Goal: Task Accomplishment & Management: Complete application form

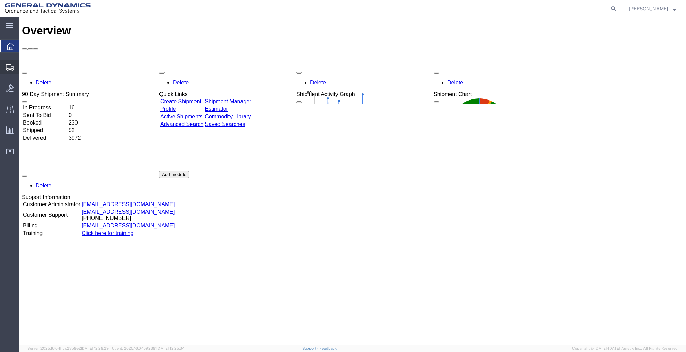
click at [0, 0] on span "Create Shipment" at bounding box center [0, 0] width 0 height 0
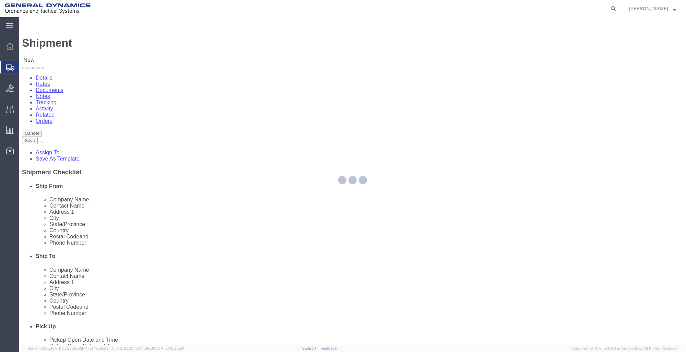
select select
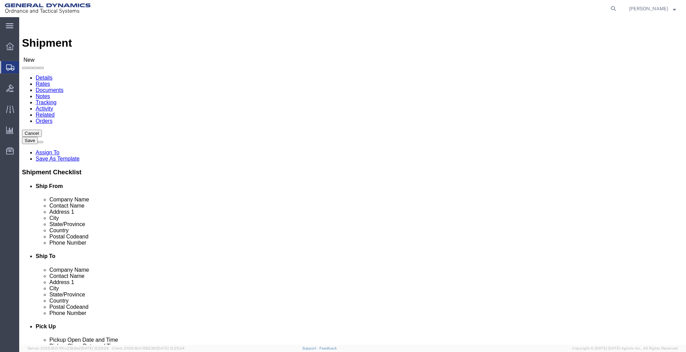
select select "MYPROFILE"
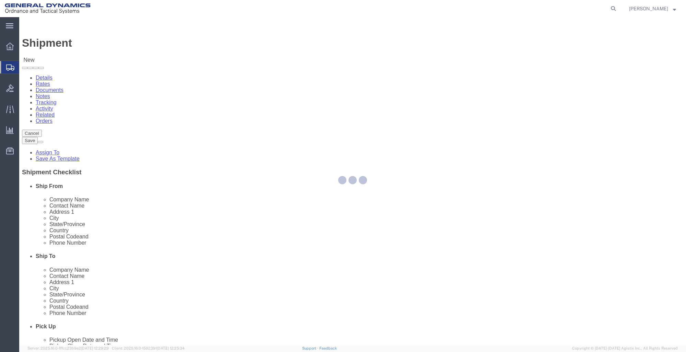
select select "ME"
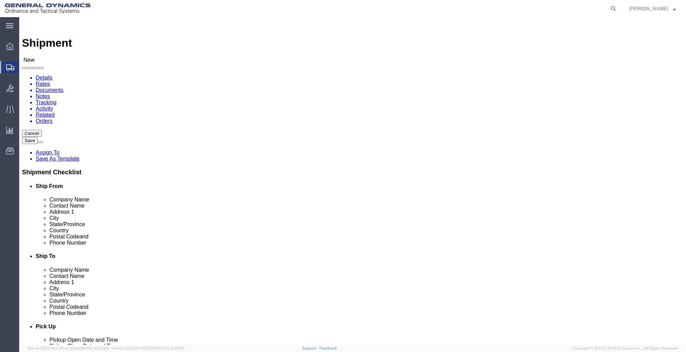
click input "text"
type input "THE BOEING COMPANY"
type input "RECEIVING"
type input "1 DAVIDSON LOGISTICS DRIVE"
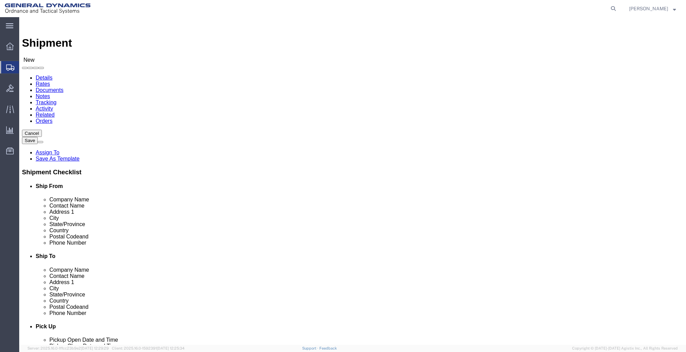
type input "BRIDGETON"
type input "M"
type input "MIS"
drag, startPoint x: 381, startPoint y: 214, endPoint x: 380, endPoint y: 217, distance: 3.7
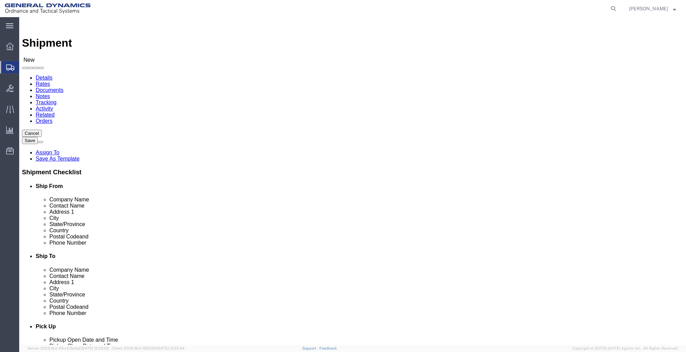
click div "Location My Profile Location GD-OTS Anniston (Commerce) GD-OTS Camden GD-OTS De…"
click input "Postal Code"
type input "63044"
type input "999"
type input "-"
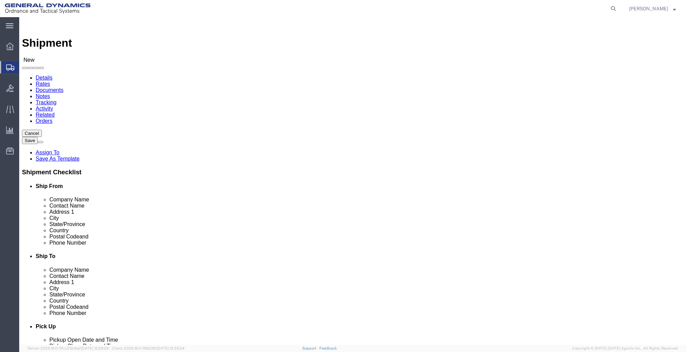
click input "999"
type input "999-999-9999"
click label "State/Province"
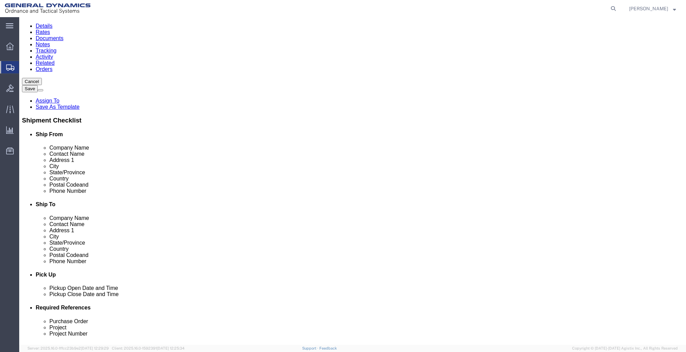
scroll to position [103, 0]
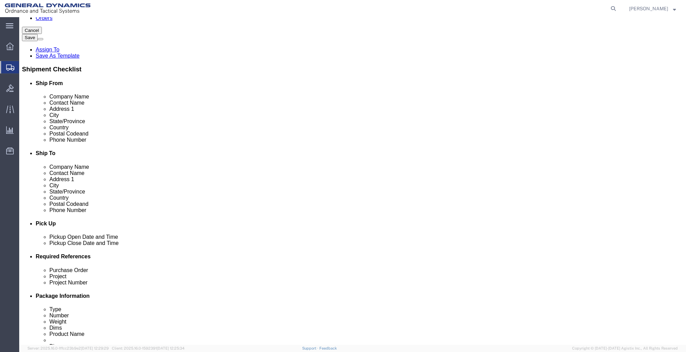
click div "Aug 13 2025 12:00 PM"
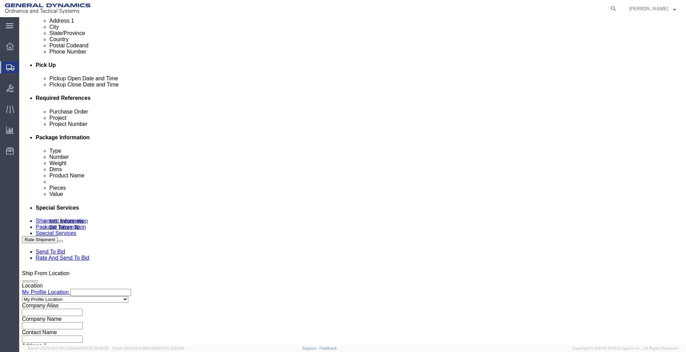
click input "03:00 PM"
type input "12:00 PM"
drag, startPoint x: 276, startPoint y: 211, endPoint x: 217, endPoint y: 232, distance: 63.1
click div "Leg 1 Mode Select Air Less than Truckload Multi-Leg Ocean Freight Rail Small Pa…"
click input "text"
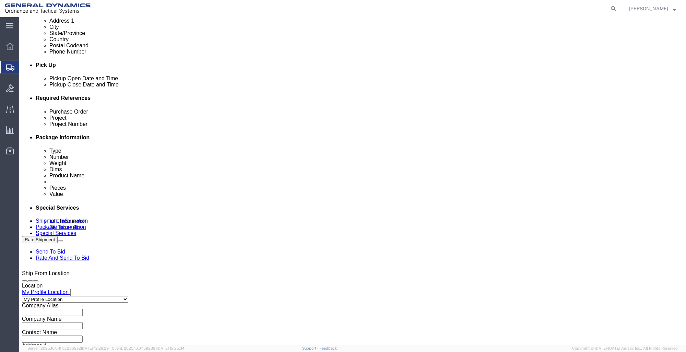
type input "21100295"
click input "text"
type input "21100296"
type input "3000.3002"
click div "Shipping Mode (Optional)"
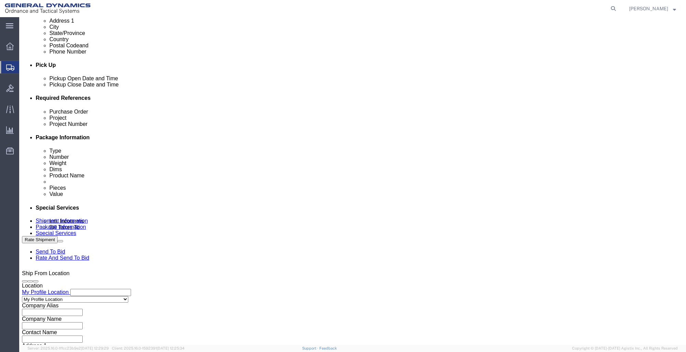
click button "Continue"
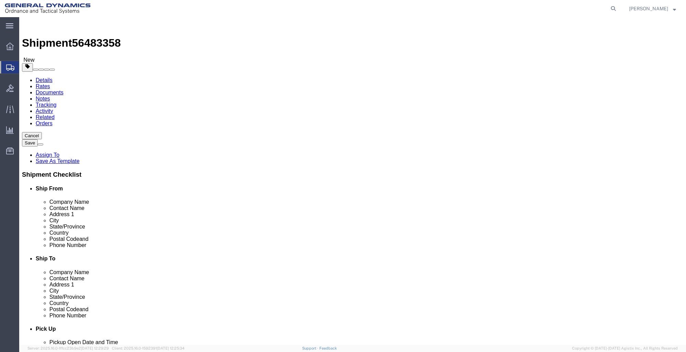
click select "Select Bale(s) Basket(s) Bolt(s) Bottle(s) Buckets Bulk Bundle(s) Can(s) Cardbo…"
select select "CRAT"
click select "Select Bale(s) Basket(s) Bolt(s) Bottle(s) Buckets Bulk Bundle(s) Can(s) Cardbo…"
click input "text"
type input "33"
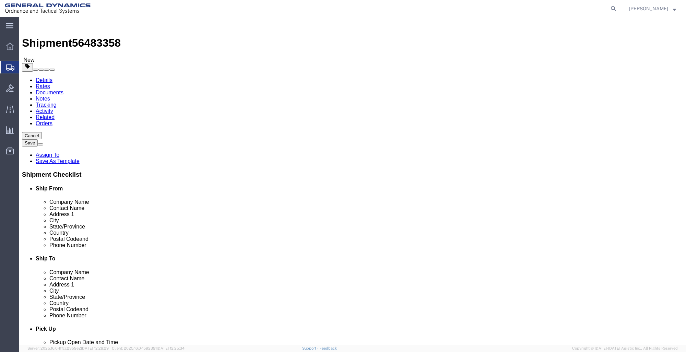
type input "23"
type input "27"
type input "210"
click link "Add Content"
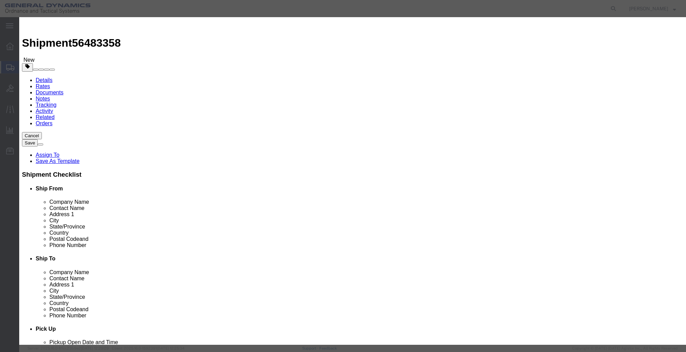
click input "text"
drag, startPoint x: 232, startPoint y: 54, endPoint x: 203, endPoint y: 47, distance: 30.4
click div "Product Name gun gun Name: 90 MAX PSI BLOW GUN Sku: 40247793 Model: Description…"
type input "GUN"
click button "Save & Close"
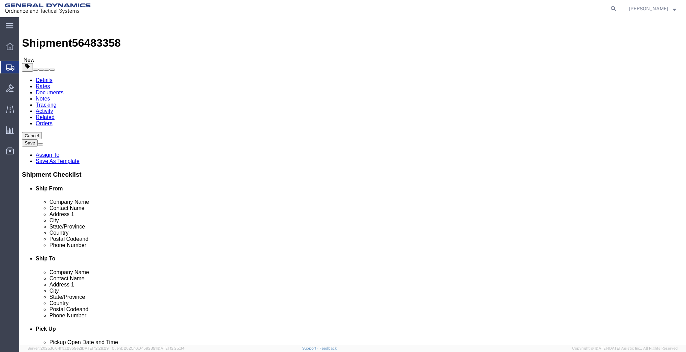
click dd "0.00 Each"
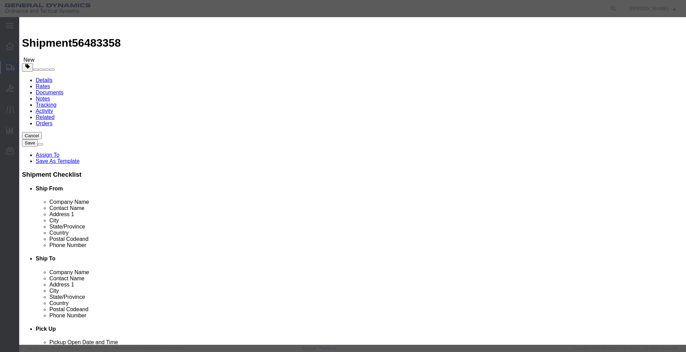
drag, startPoint x: 230, startPoint y: 64, endPoint x: 84, endPoint y: 34, distance: 150.0
click div "Edit content Commodity library Product Name GUN Pieces 0.00 Select Bag Barrels …"
type input "1"
select select "USD"
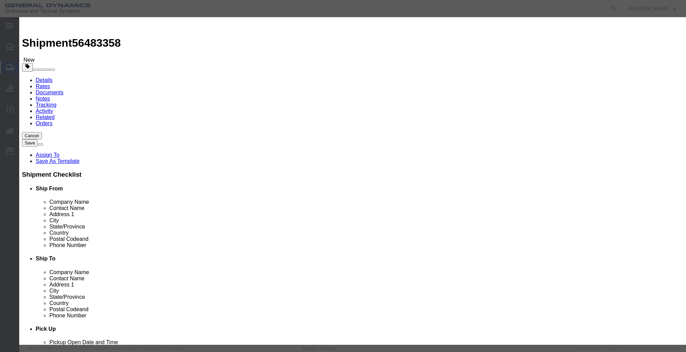
select select "250"
click button "Save & Close"
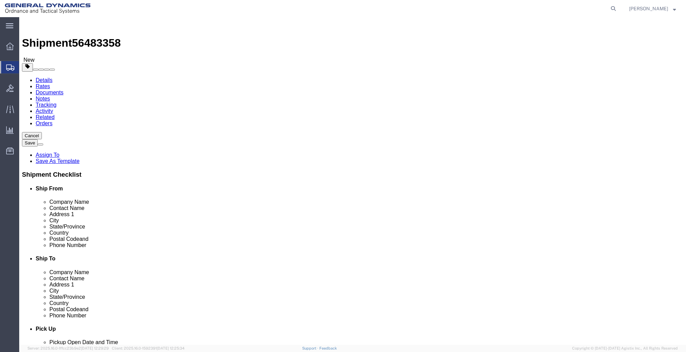
click link "Add Package"
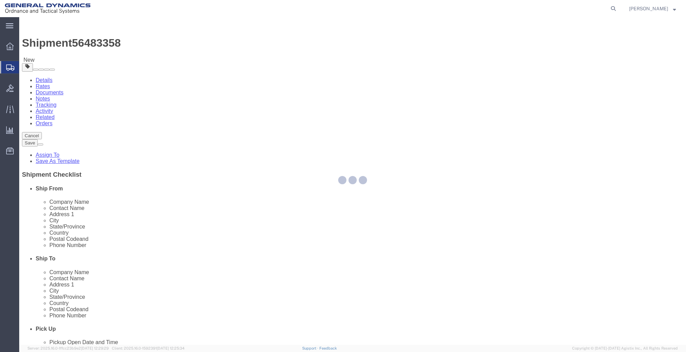
select select "CRAT"
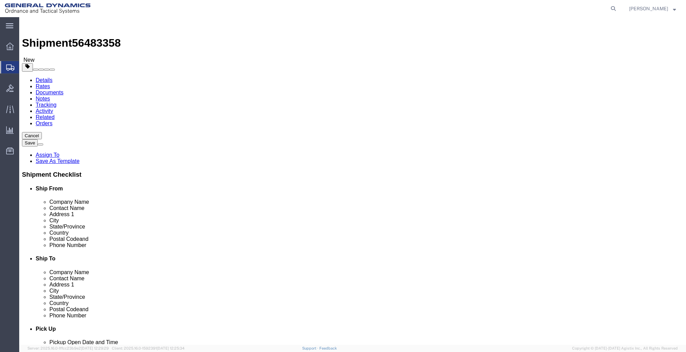
click select "Select Bale(s) Basket(s) Bolt(s) Bottle(s) Buckets Bulk Bundle(s) Can(s) Cardbo…"
select select "CRAT"
click select "Select Bale(s) Basket(s) Bolt(s) Bottle(s) Buckets Bulk Bundle(s) Can(s) Cardbo…"
click input "text"
type input "33"
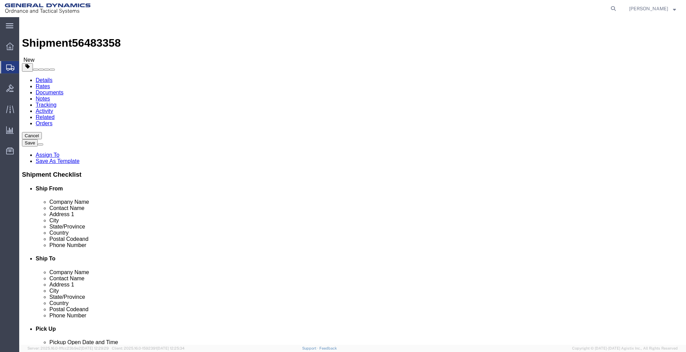
type input "23"
type input "27"
type input "210"
click link "Add Content"
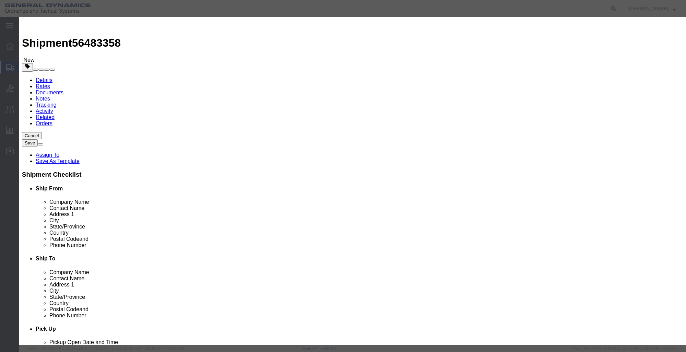
click input "text"
type input "GUN"
type input "1"
type input "GUN"
drag, startPoint x: 235, startPoint y: 65, endPoint x: 173, endPoint y: 50, distance: 63.5
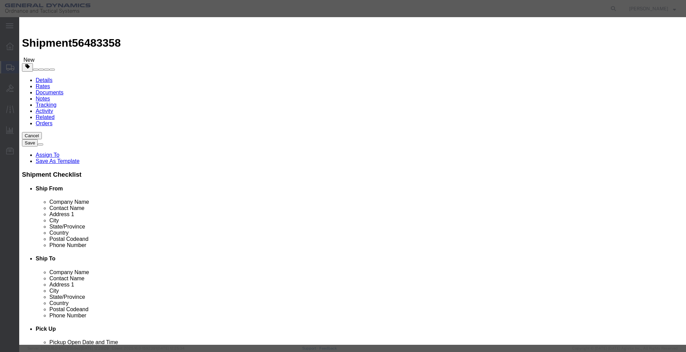
click div "Product Name GUN GUN Pieces 0 Select Bag Barrels 100Board Feet Bottle Box Blist…"
type input "1"
select select "USD"
select select "250"
click button "Save & Close"
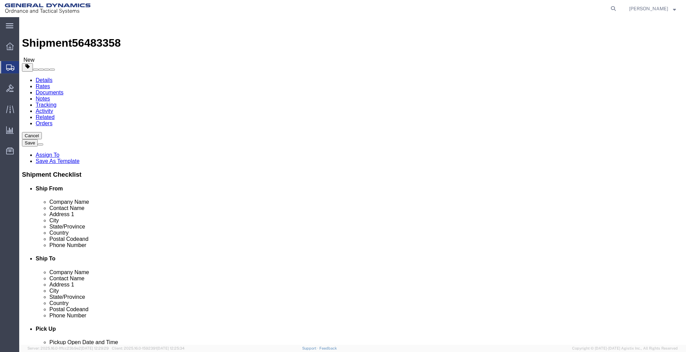
click div "1 x Crate(s) Package Type Select Bale(s) Basket(s) Bolt(s) Bottle(s) Buckets Bu…"
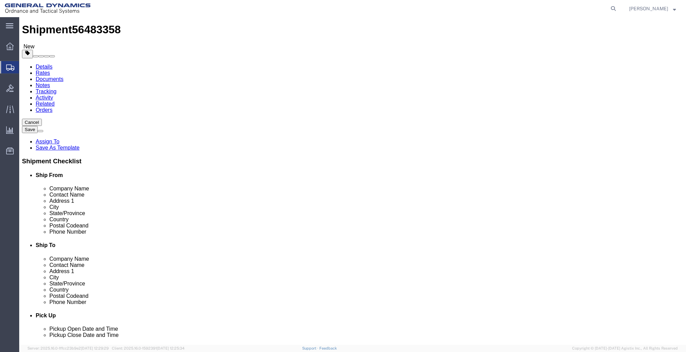
scroll to position [21, 0]
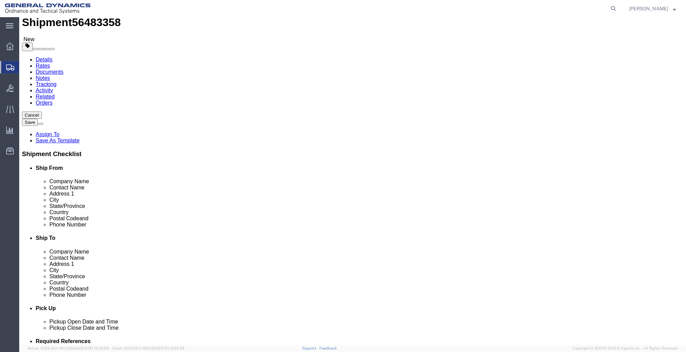
click link "Add Package"
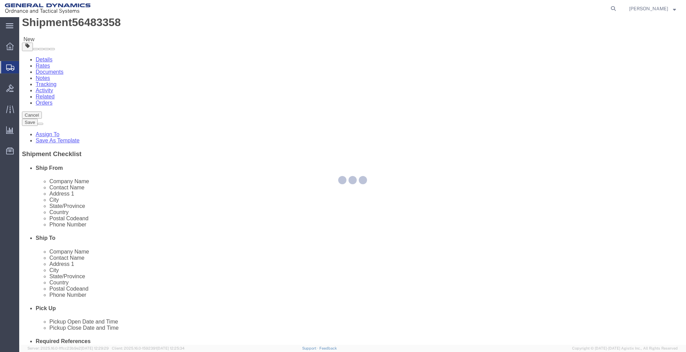
scroll to position [0, 0]
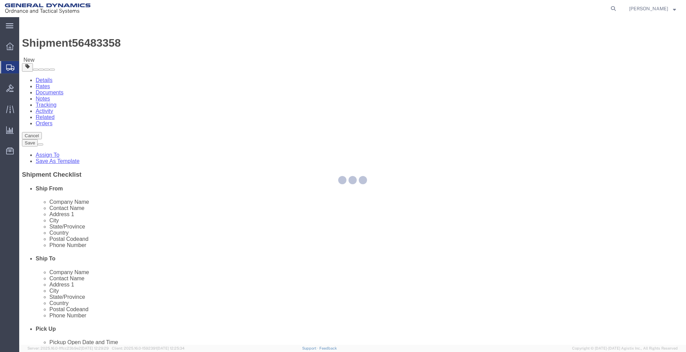
select select "CRAT"
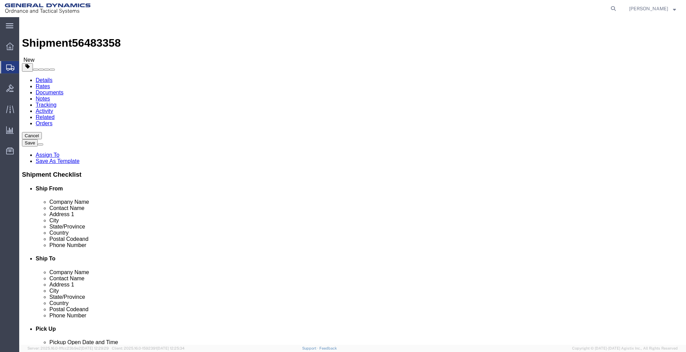
click select "Select Bale(s) Basket(s) Bolt(s) Bottle(s) Buckets Bulk Bundle(s) Can(s) Cardbo…"
select select "CRAT"
click select "Select Bale(s) Basket(s) Bolt(s) Bottle(s) Buckets Bulk Bundle(s) Can(s) Cardbo…"
click input "text"
type input "33"
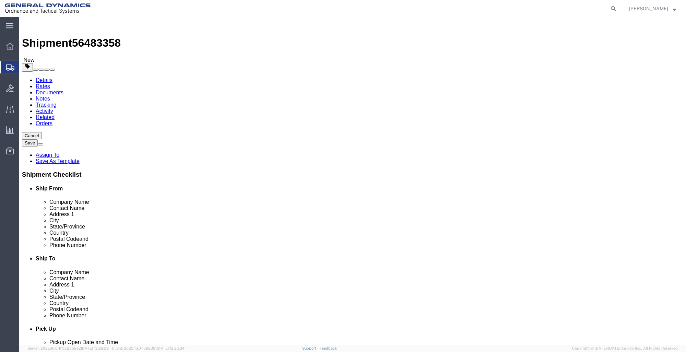
type input "23"
type input "27"
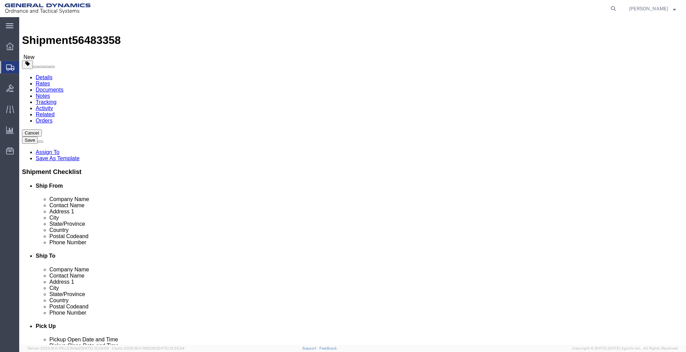
type input "210"
click div "1 x Crate(s) Package Type Select Bale(s) Basket(s) Bolt(s) Bottle(s) Buckets Bu…"
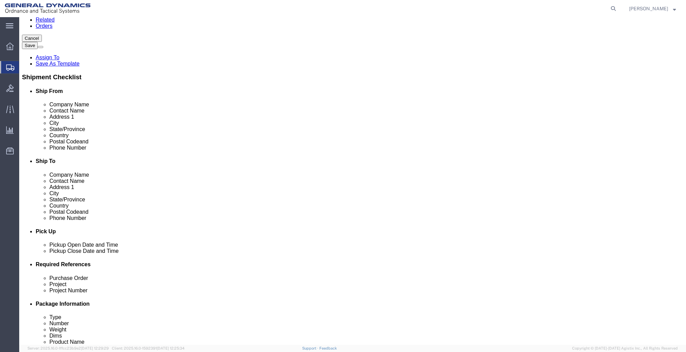
scroll to position [98, 0]
click link "Add Content"
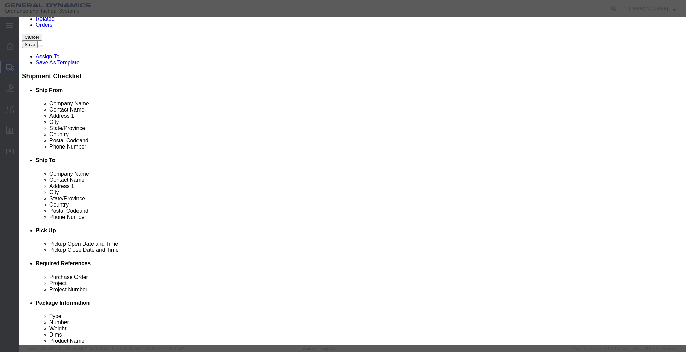
click input "text"
type input "GUN"
type input "1"
click input "0"
drag, startPoint x: 232, startPoint y: 66, endPoint x: 143, endPoint y: 34, distance: 95.0
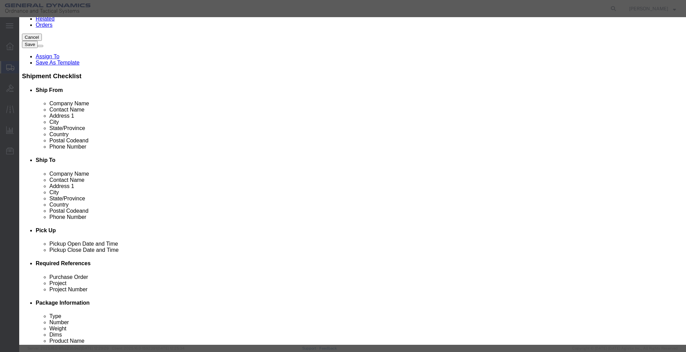
click div "Commodity library Product Name GUN G Pieces 0 Select Bag Barrels 100Board Feet …"
type input "1"
select select "USD"
select select "250"
click button "Save & Close"
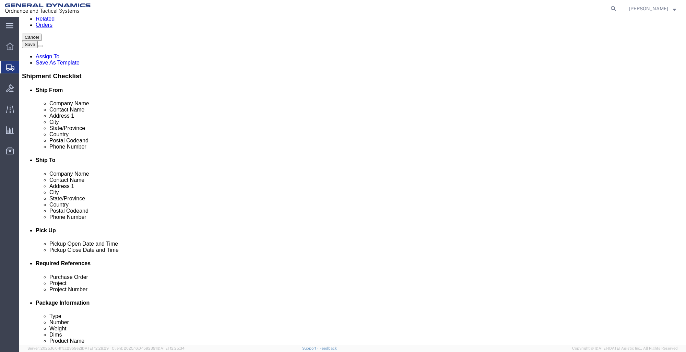
click div "1 x Crate(s) Package Type Select Bale(s) Basket(s) Bolt(s) Bottle(s) Buckets Bu…"
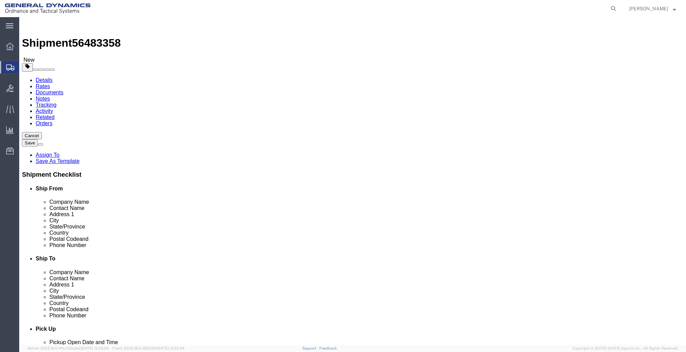
scroll to position [134, 0]
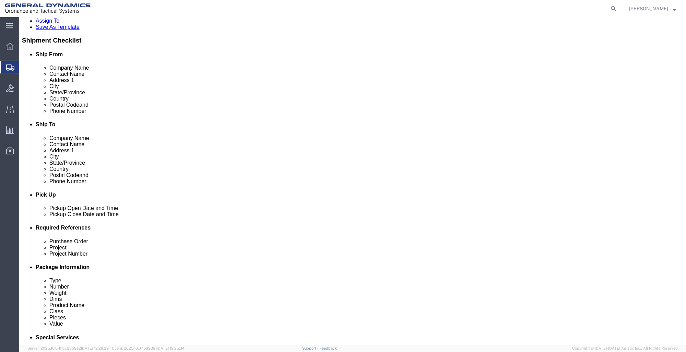
click button "Continue"
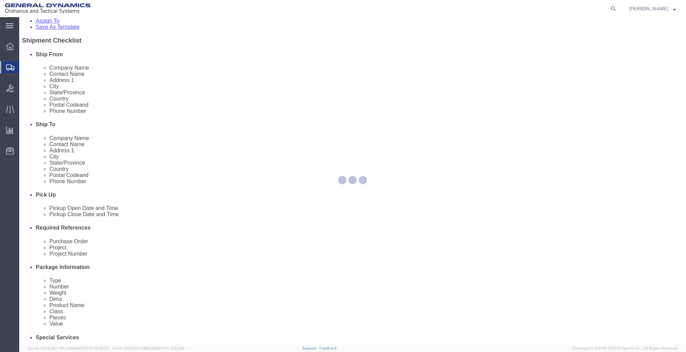
select select
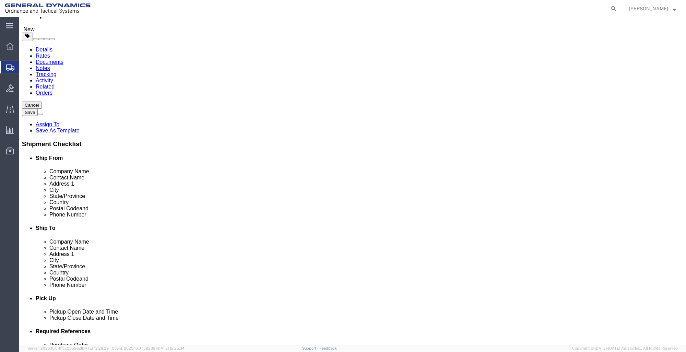
scroll to position [0, 0]
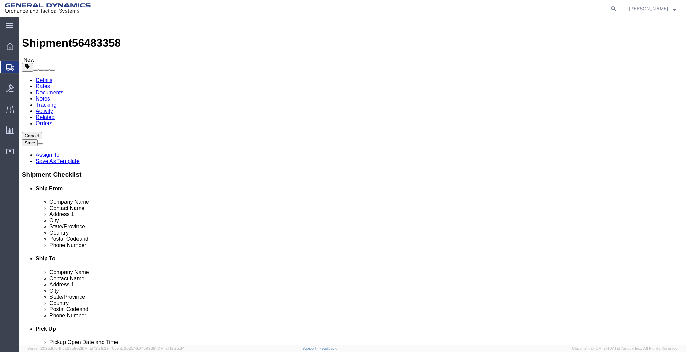
click button "Rate Shipment"
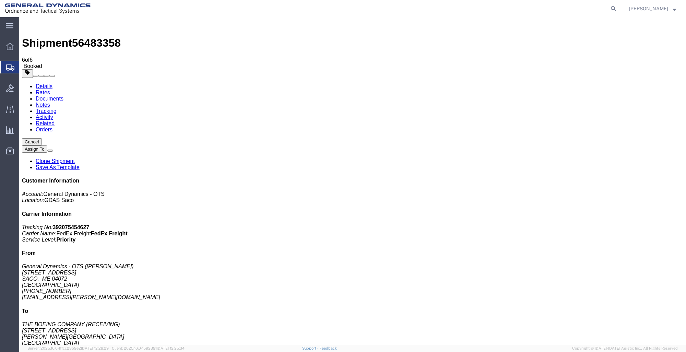
drag, startPoint x: 66, startPoint y: 109, endPoint x: 118, endPoint y: 125, distance: 54.8
drag, startPoint x: 64, startPoint y: 136, endPoint x: 442, endPoint y: 83, distance: 381.2
drag, startPoint x: 93, startPoint y: 147, endPoint x: 647, endPoint y: 18, distance: 569.5
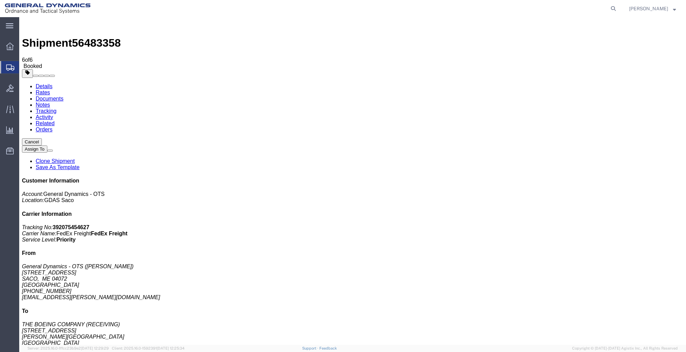
click at [47, 83] on link "Details" at bounding box center [44, 86] width 17 height 6
click link "Schedule pickup request"
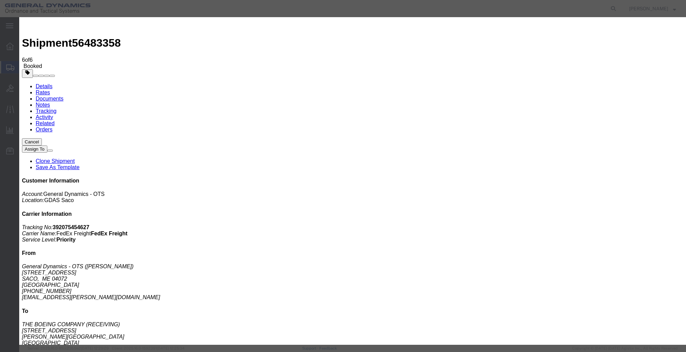
click button "Close"
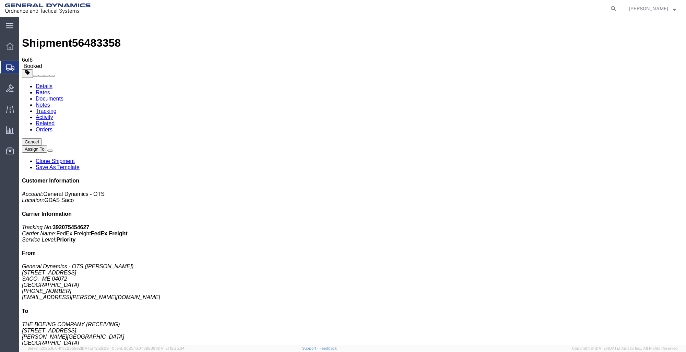
drag, startPoint x: 347, startPoint y: 65, endPoint x: 346, endPoint y: 73, distance: 7.6
click button "button"
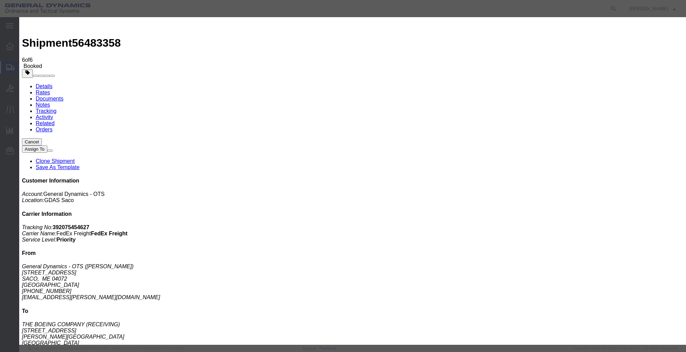
click div "Aug 13 2025 12:00 PM"
type input "07:00 PM"
click button "Apply"
click button "Save"
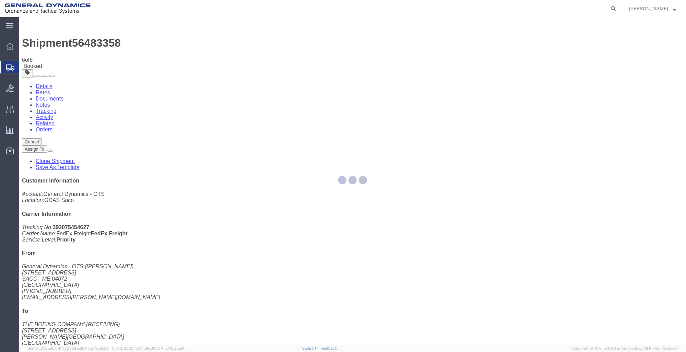
click at [451, 84] on div at bounding box center [352, 180] width 667 height 327
click at [445, 76] on div at bounding box center [352, 180] width 667 height 327
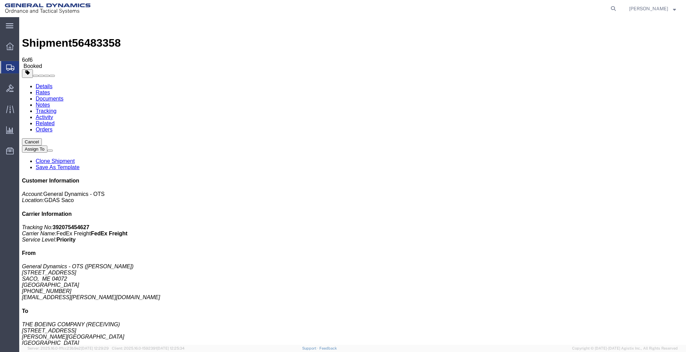
click button "Close"
click link "Schedule pickup request"
click div "Leg 1 - Less than Truckload"
